Goal: Transaction & Acquisition: Purchase product/service

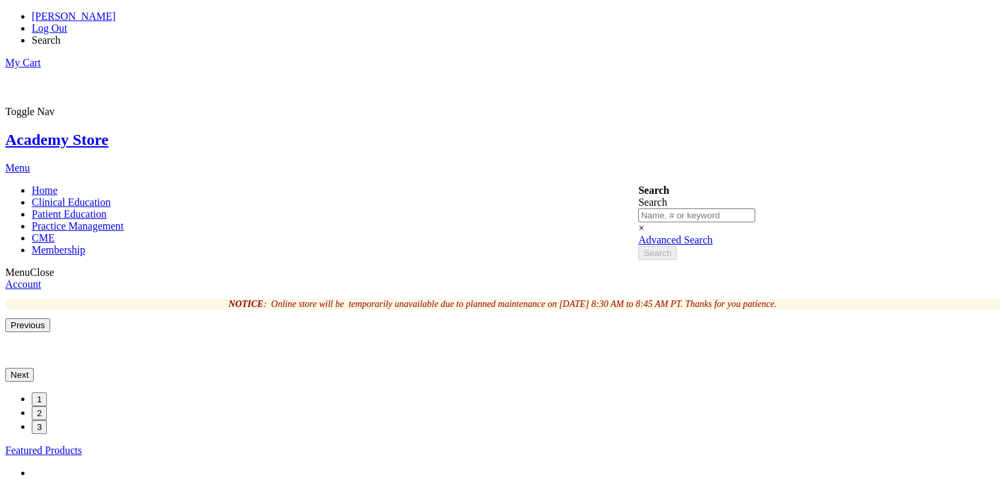
drag, startPoint x: 0, startPoint y: 0, endPoint x: 413, endPoint y: 186, distance: 452.7
click at [5, 341] on img at bounding box center [5, 341] width 0 height 0
click at [116, 15] on span "[PERSON_NAME]" at bounding box center [74, 16] width 84 height 11
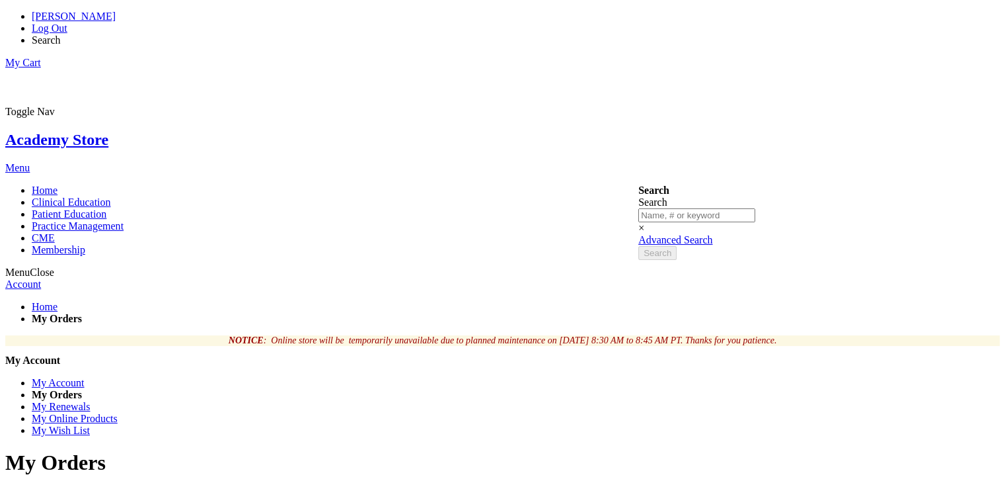
click at [90, 401] on link "My Renewals" at bounding box center [61, 406] width 58 height 11
click at [118, 413] on link "My Online Products" at bounding box center [75, 418] width 86 height 11
click at [90, 424] on link "My Wish List" at bounding box center [61, 429] width 58 height 11
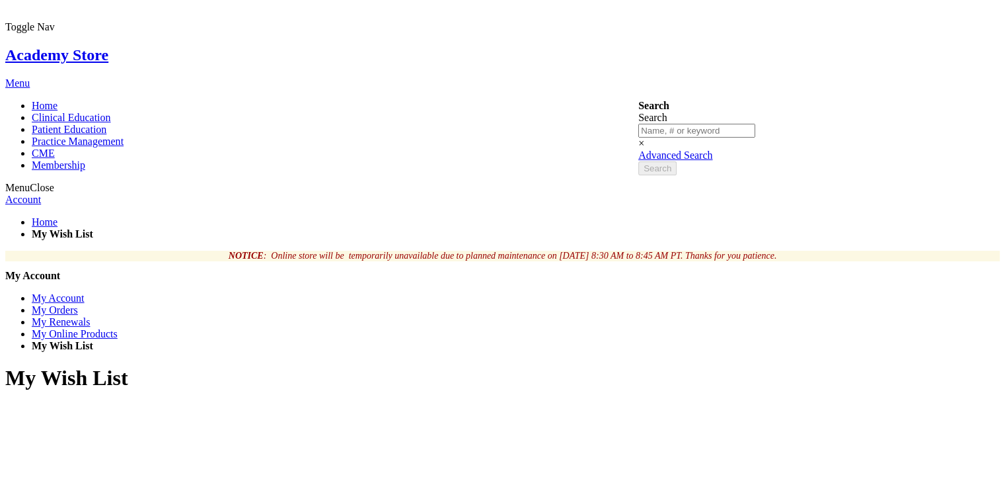
scroll to position [85, 0]
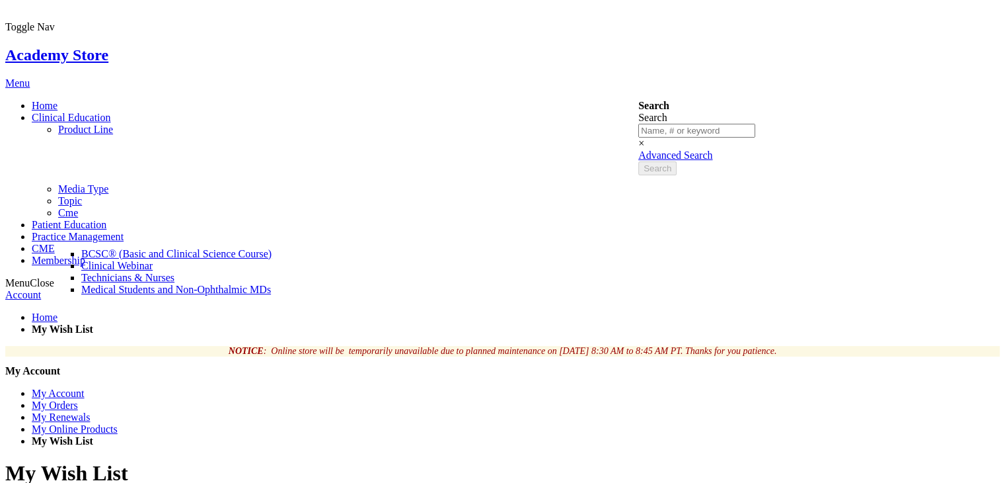
click at [272, 248] on span "BCSC® (Basic and Clinical Science Course)" at bounding box center [176, 253] width 190 height 11
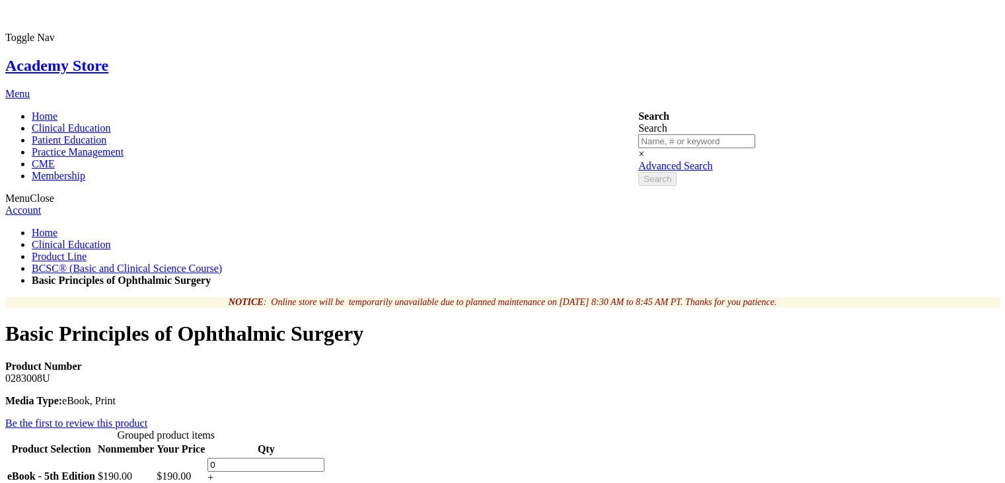
scroll to position [76, 0]
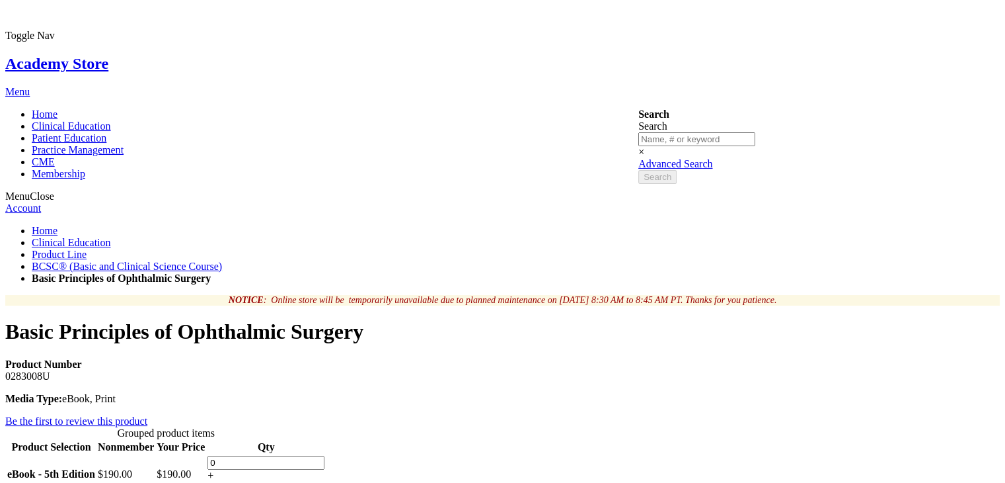
click at [325, 469] on div "+" at bounding box center [266, 475] width 117 height 12
type input "1"
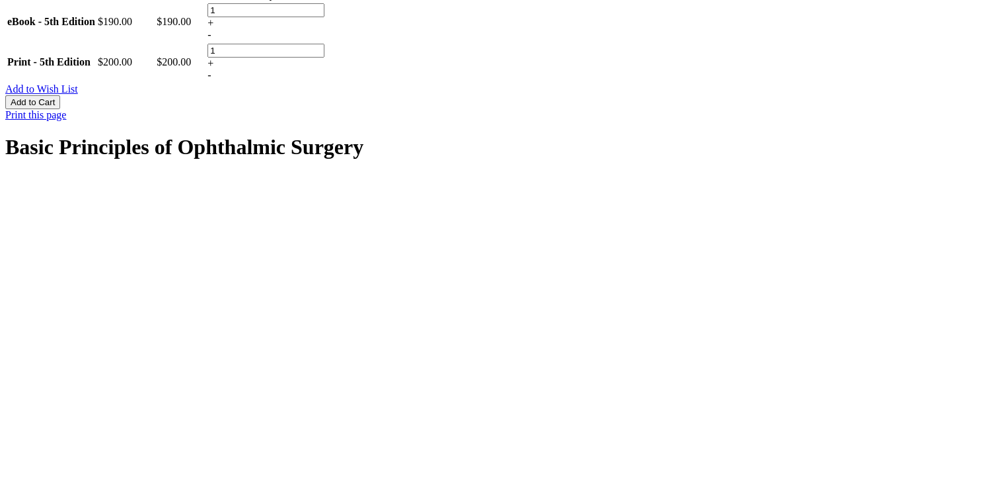
scroll to position [563, 0]
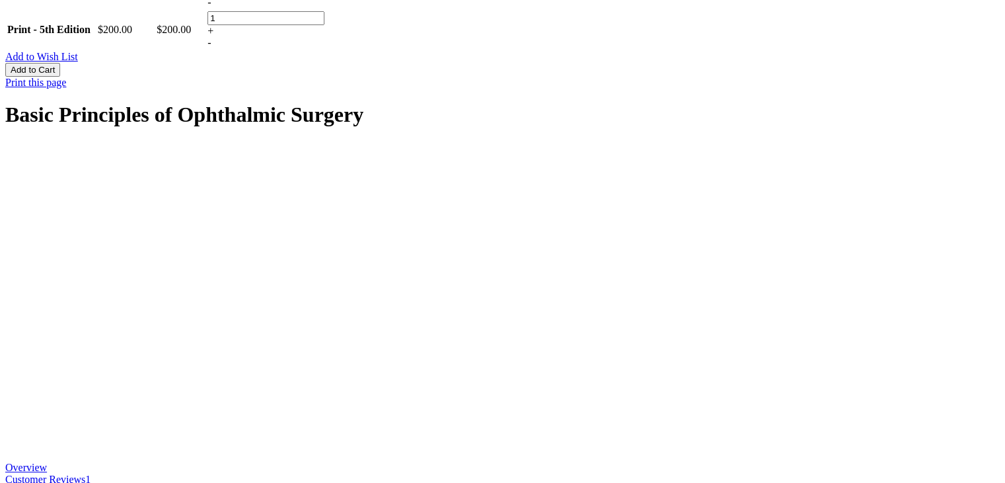
click at [91, 473] on link "Customer Reviews 1" at bounding box center [47, 478] width 85 height 11
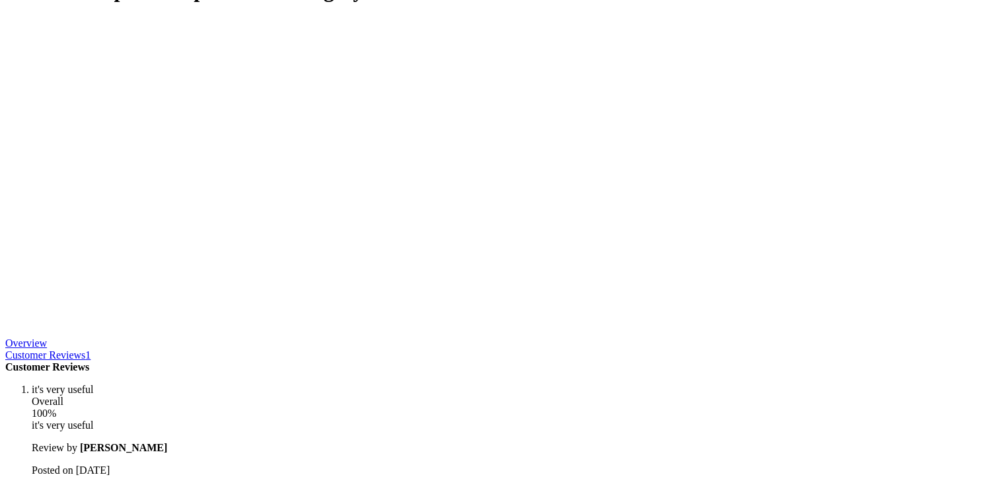
scroll to position [687, 0]
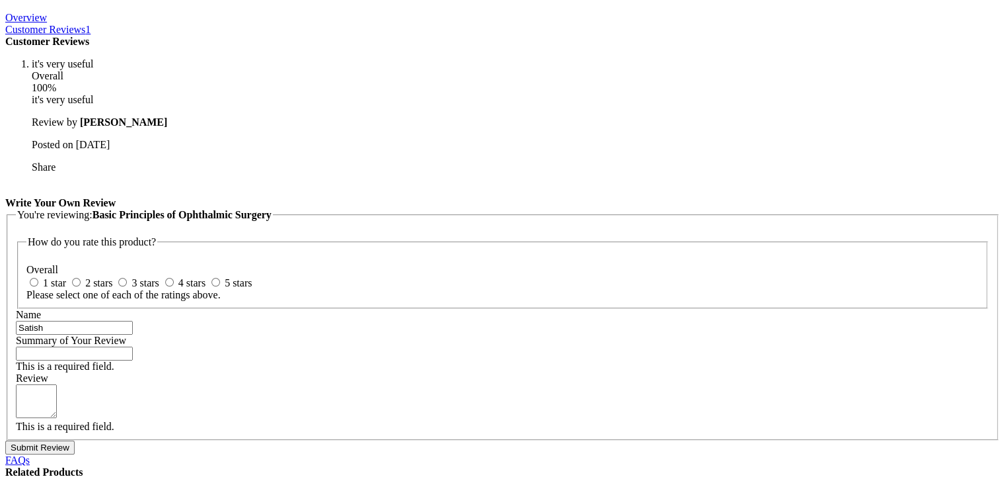
scroll to position [1148, 0]
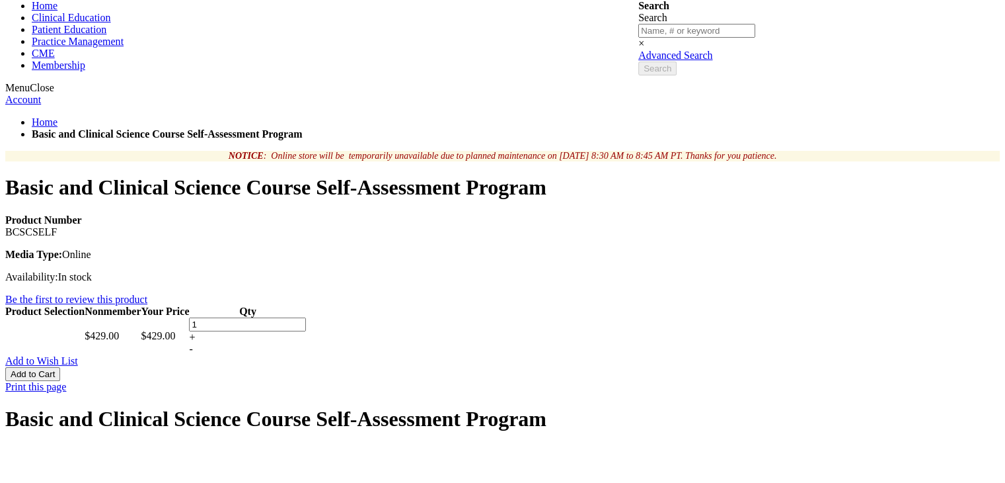
scroll to position [185, 0]
click at [78, 354] on span "Add to Wish List" at bounding box center [41, 359] width 73 height 11
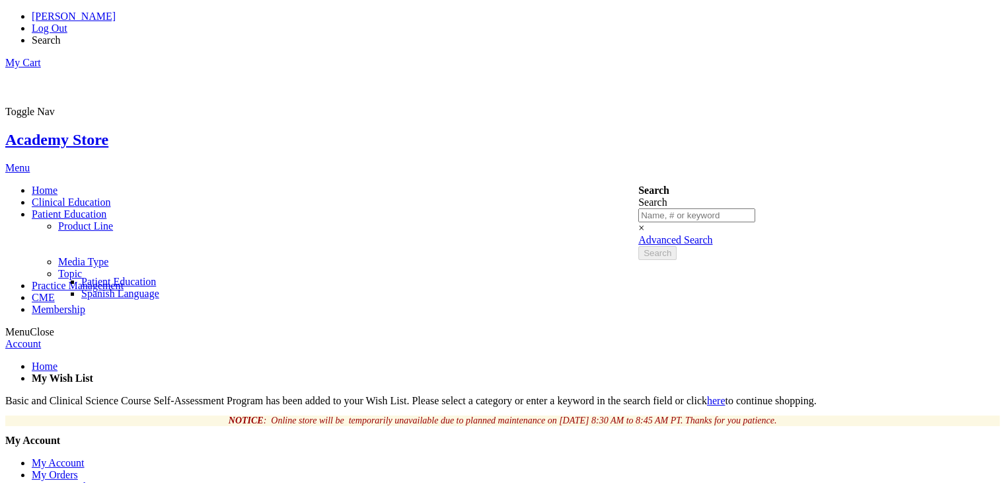
click at [156, 276] on link "Patient Education" at bounding box center [118, 281] width 75 height 11
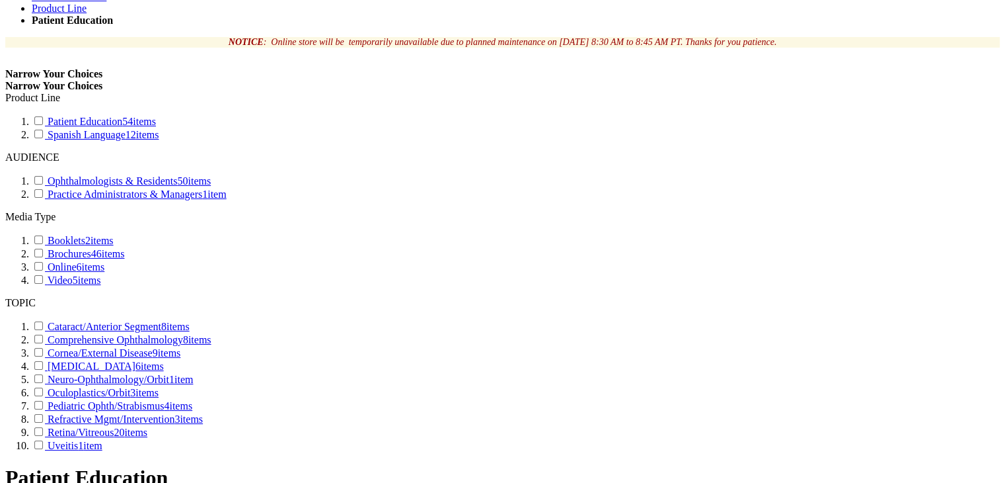
scroll to position [323, 0]
click at [212, 333] on link "Comprehensive Ophthalmology 8 items" at bounding box center [122, 338] width 180 height 11
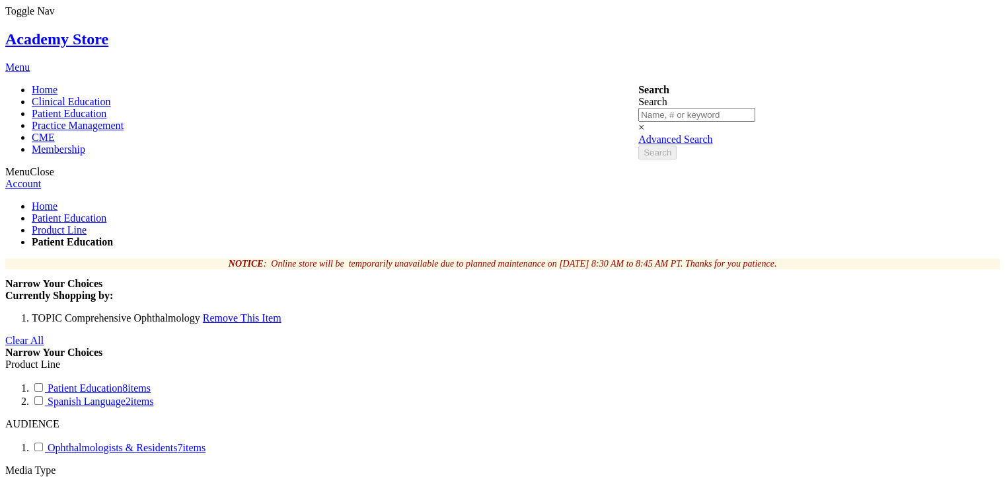
scroll to position [98, 0]
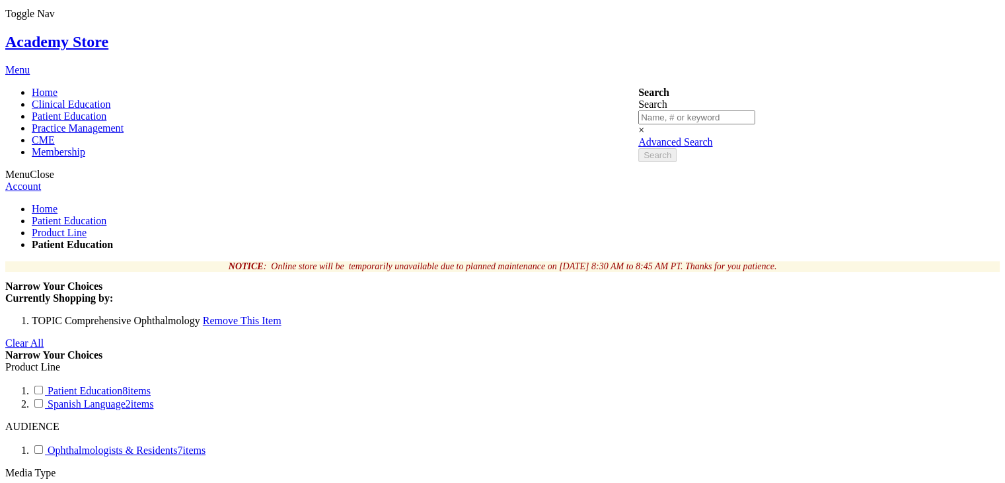
click at [223, 315] on span "Remove This Item" at bounding box center [242, 320] width 79 height 11
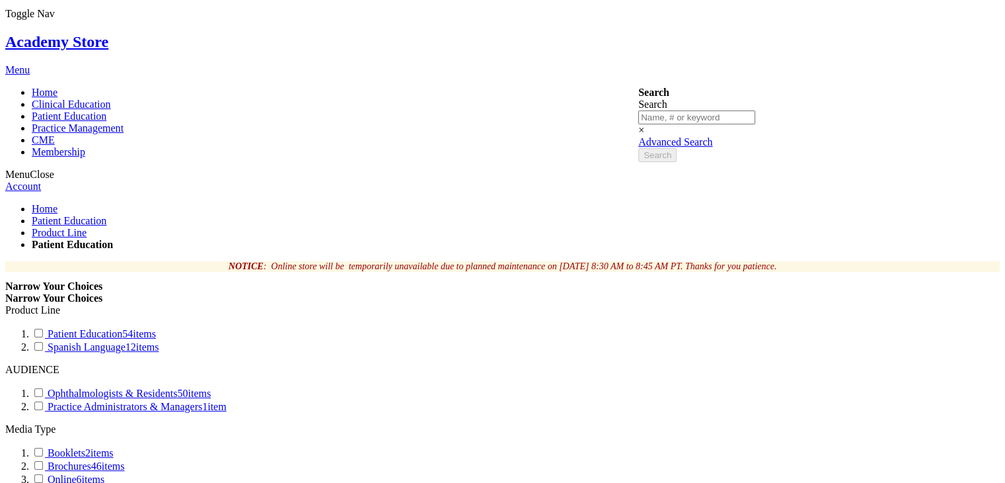
type input "2"
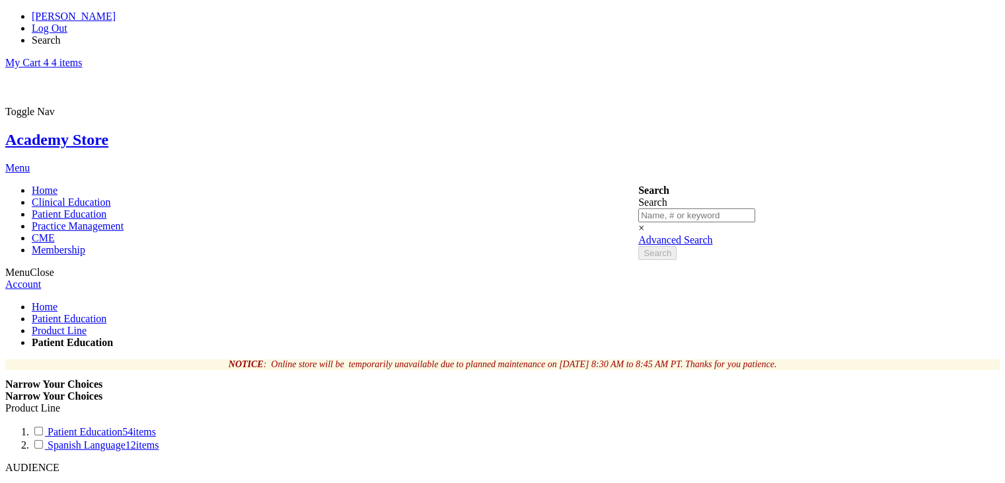
click at [83, 57] on span "4 4 items" at bounding box center [63, 62] width 39 height 11
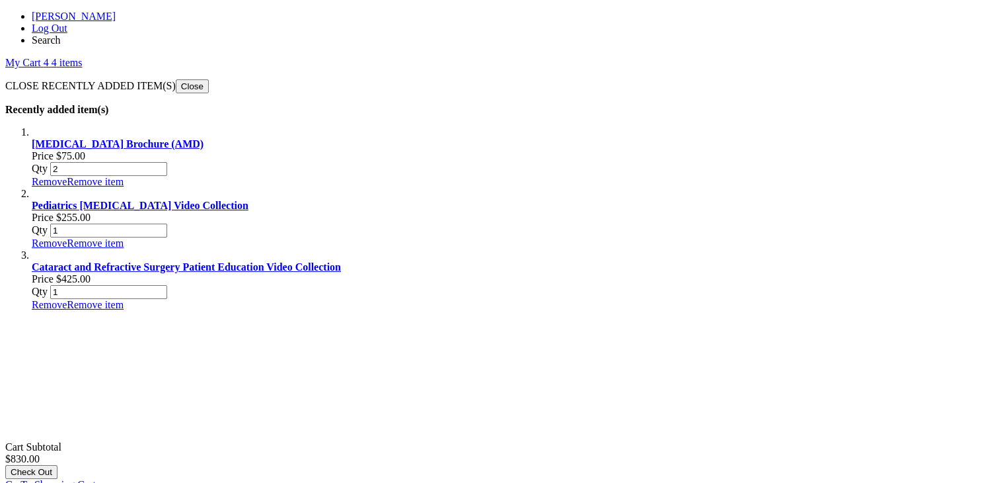
click at [167, 162] on input "2" at bounding box center [108, 169] width 117 height 14
type input "1"
click at [204, 164] on span "Update" at bounding box center [189, 169] width 28 height 10
click at [96, 479] on span "Go To Shopping Cart" at bounding box center [50, 484] width 91 height 11
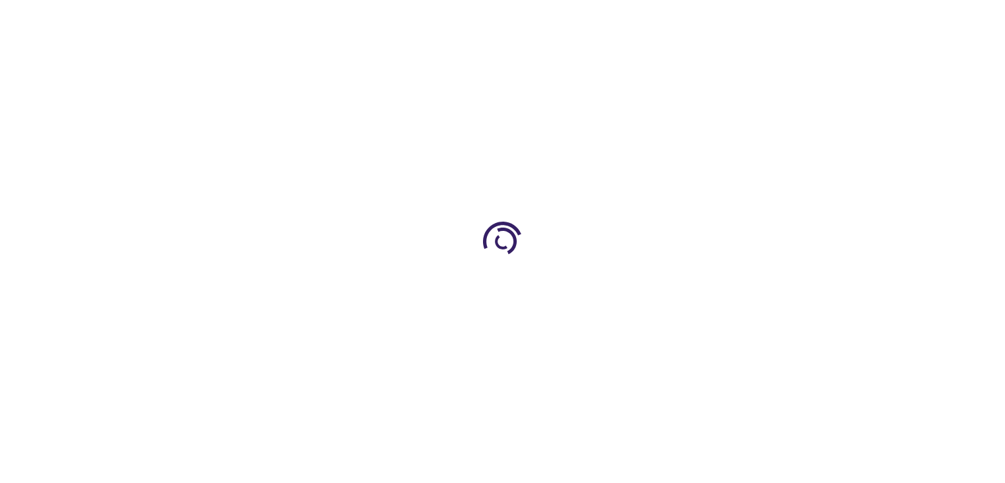
select select "US"
select select "41"
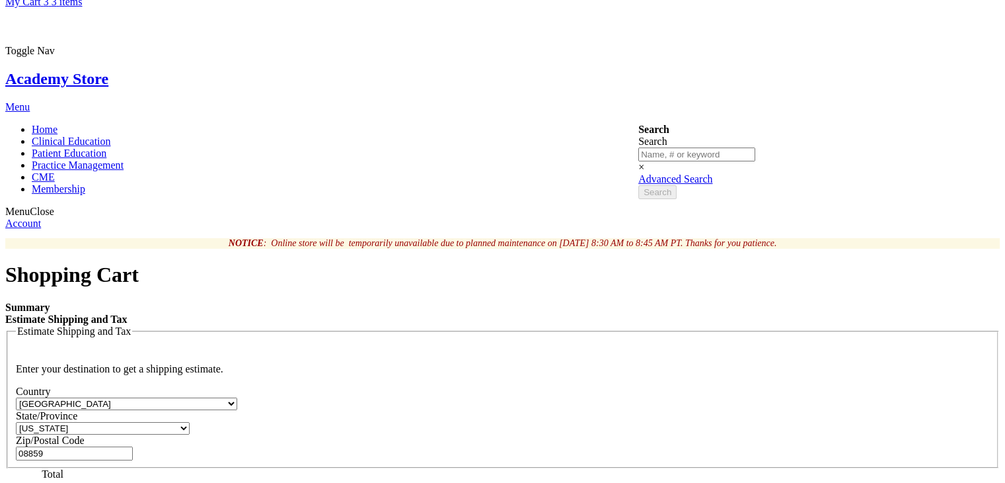
scroll to position [63, 0]
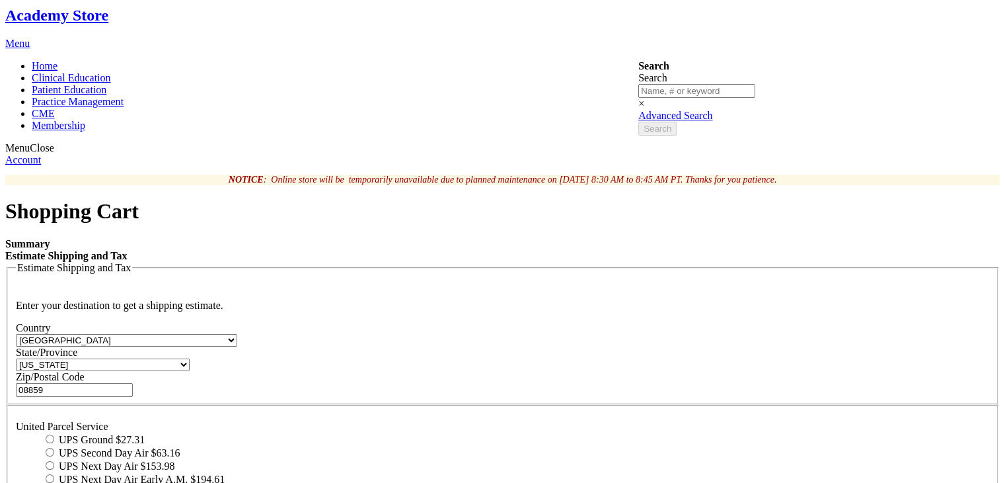
scroll to position [0, 0]
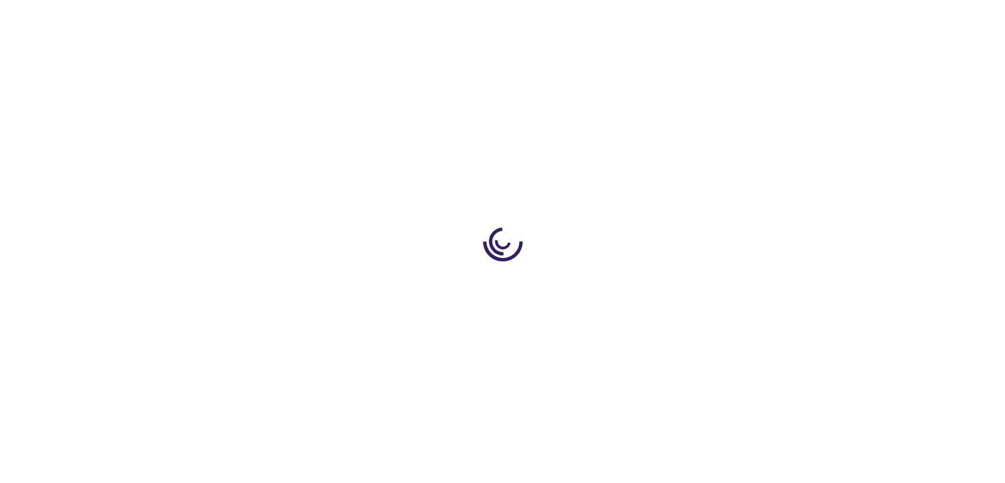
select select "US"
select select "41"
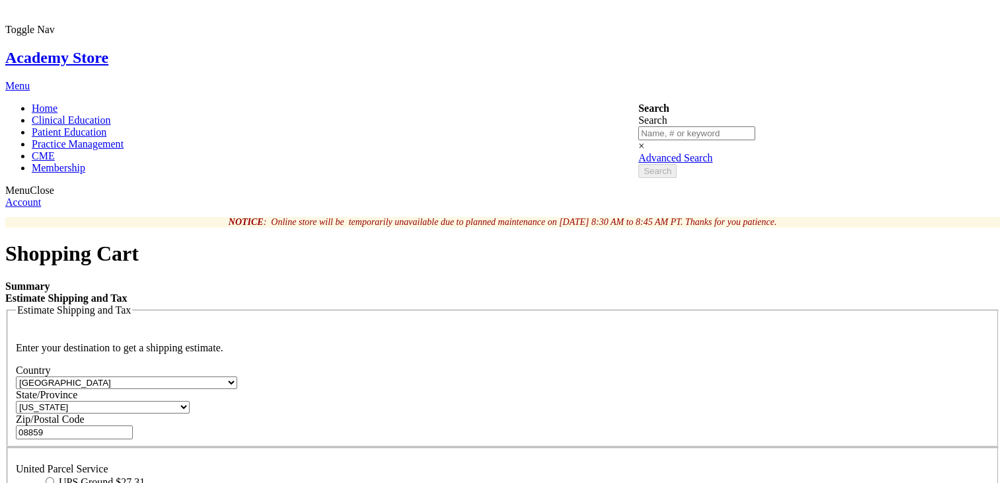
scroll to position [163, 0]
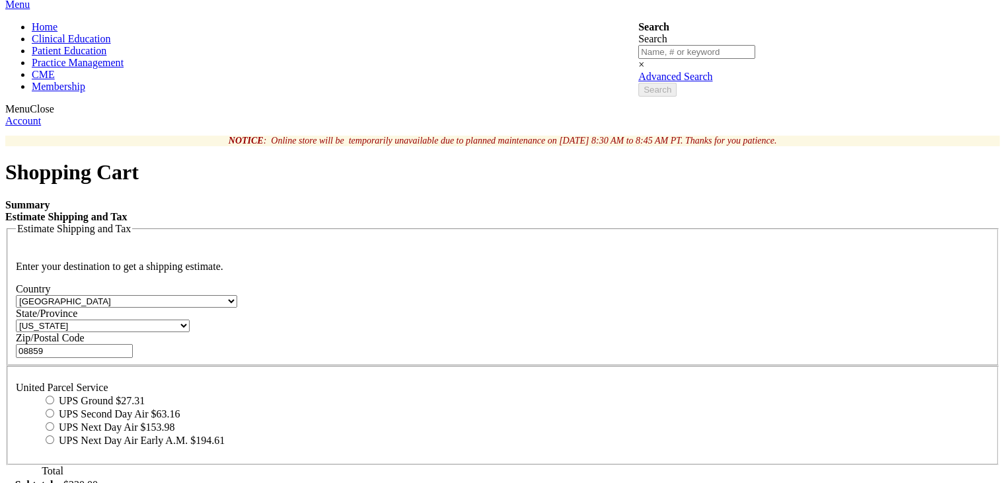
click at [54, 395] on input "UPS Ground $27.31" at bounding box center [50, 399] width 9 height 9
radio input "true"
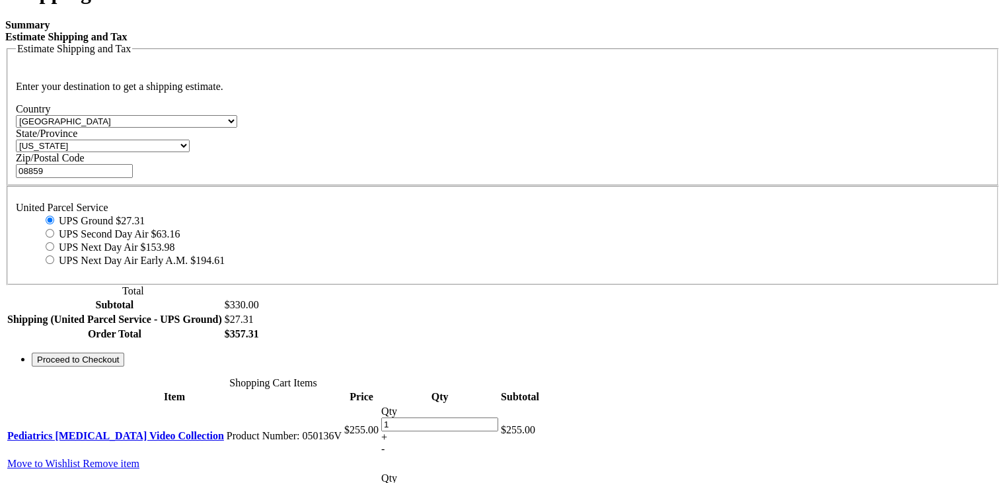
scroll to position [348, 0]
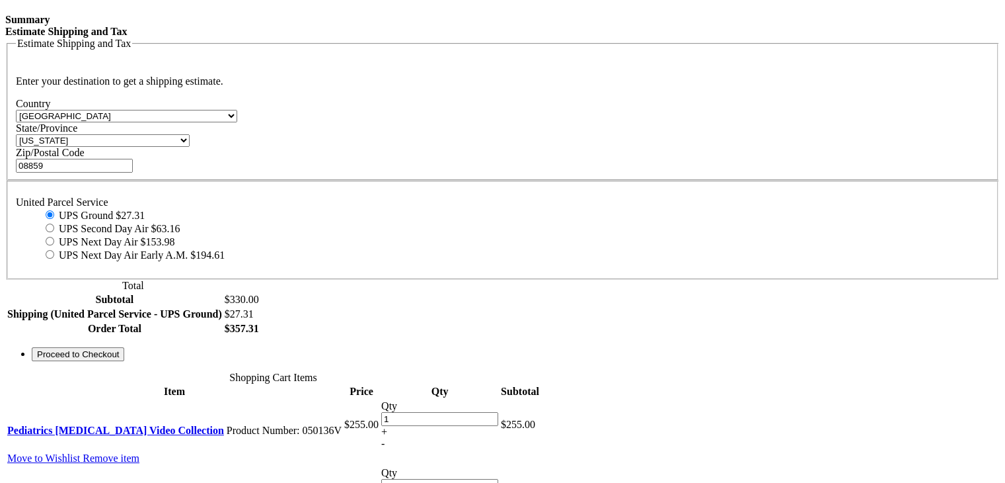
click at [762, 361] on div "Summary Estimate Shipping and Tax Estimate Shipping and Tax Enter your destinat…" at bounding box center [502, 187] width 995 height 347
click at [124, 361] on button "Proceed to Checkout" at bounding box center [78, 354] width 93 height 14
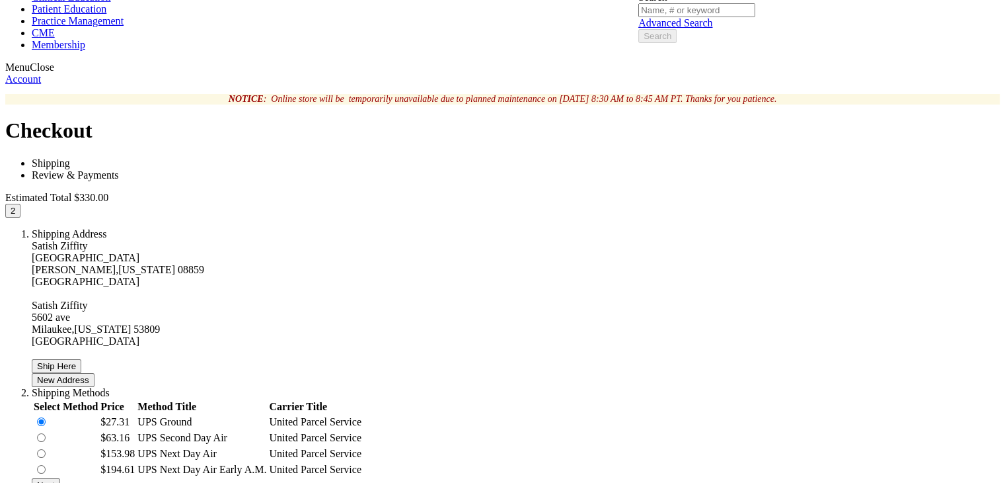
scroll to position [457, 0]
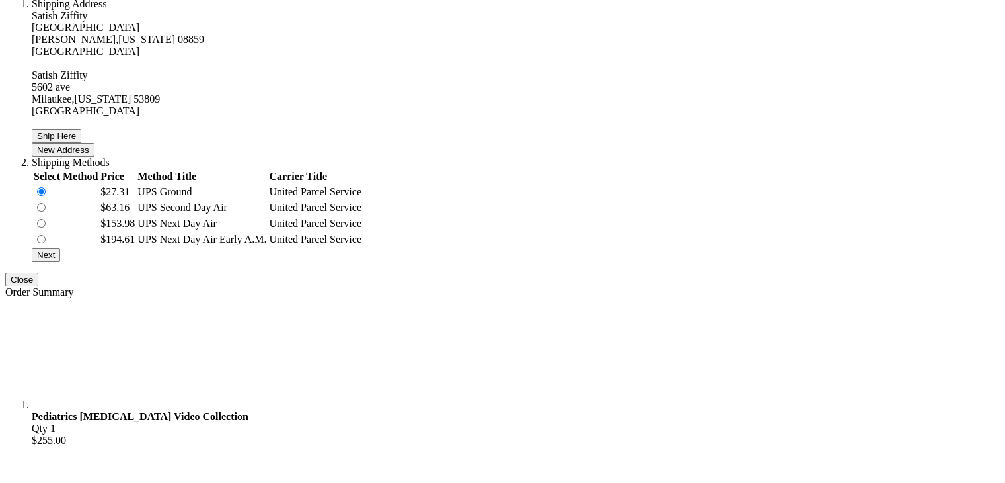
click at [60, 248] on button "Next" at bounding box center [46, 255] width 28 height 14
